Goal: Information Seeking & Learning: Learn about a topic

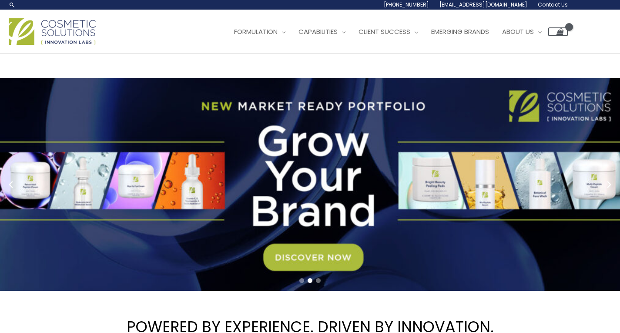
click at [390, 40] on div "Main Menu Formulation Menu Toggle Research and Innovation Market Ready Formulas…" at bounding box center [310, 31] width 620 height 43
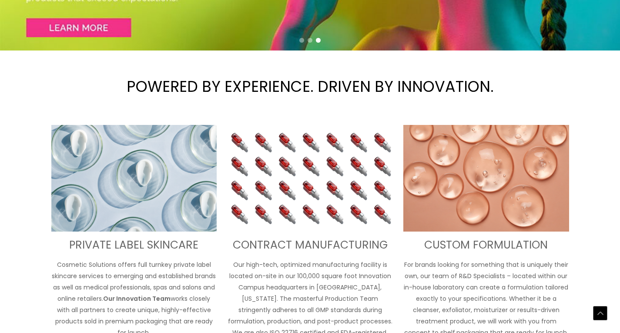
scroll to position [261, 0]
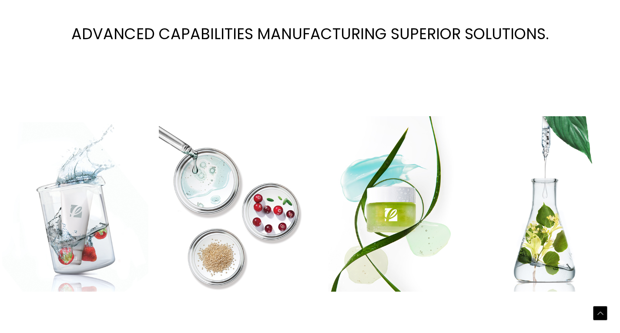
scroll to position [1083, 0]
